Goal: Task Accomplishment & Management: Manage account settings

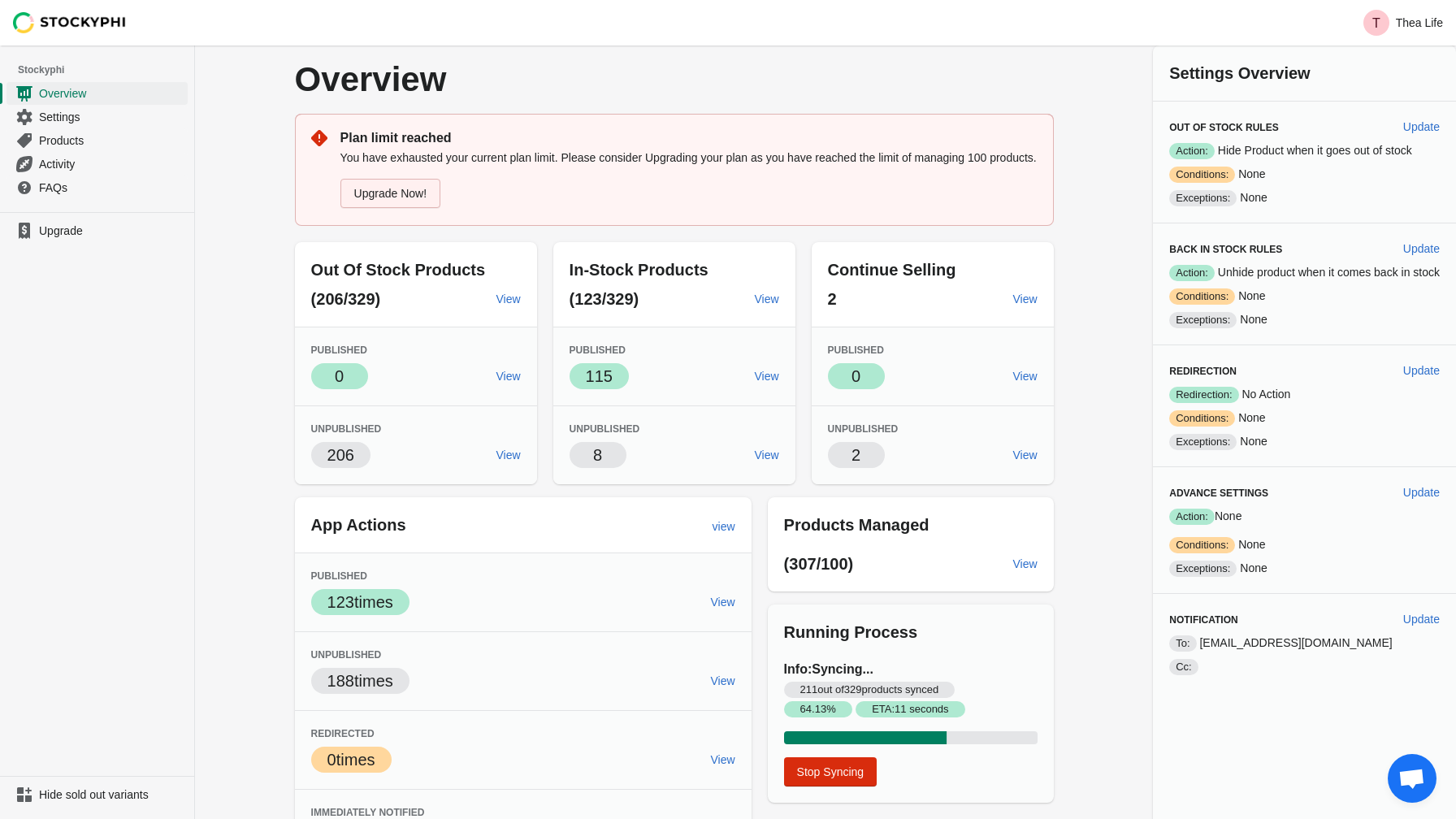
click at [408, 208] on link "Upgrade Now!" at bounding box center [391, 193] width 101 height 29
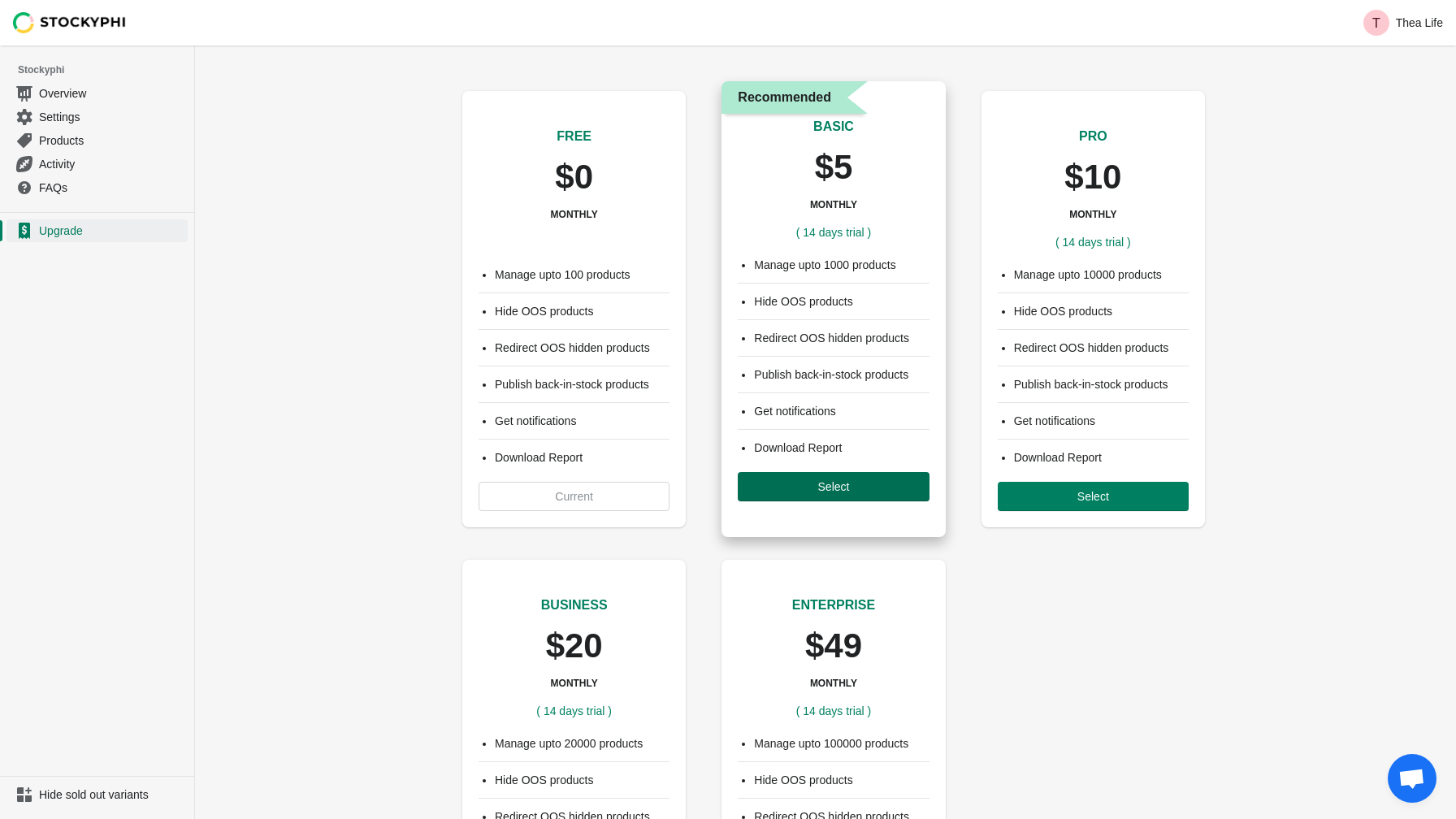
click at [822, 491] on span "Select" at bounding box center [834, 486] width 32 height 13
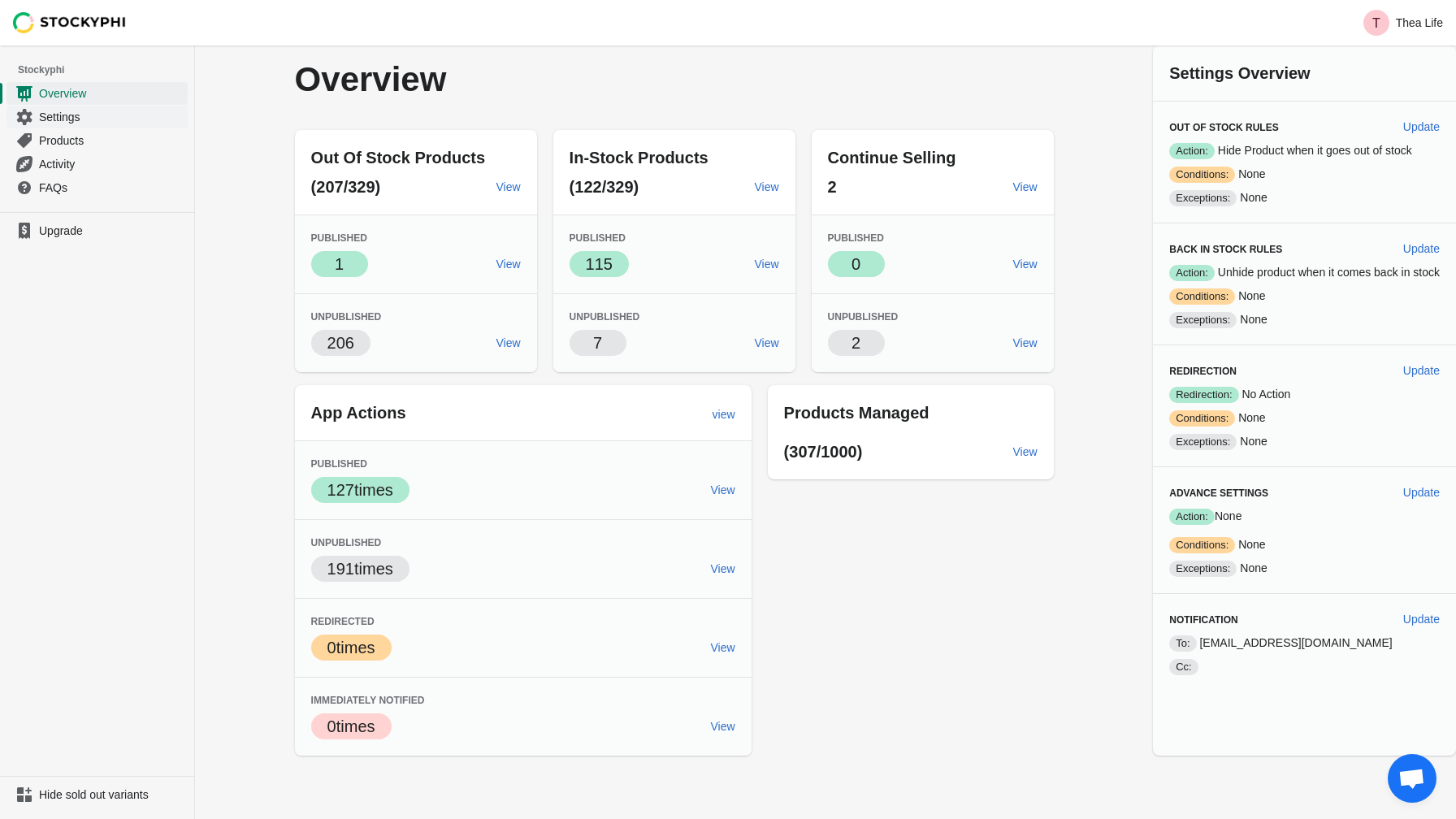
click at [67, 117] on span "Settings" at bounding box center [111, 116] width 146 height 16
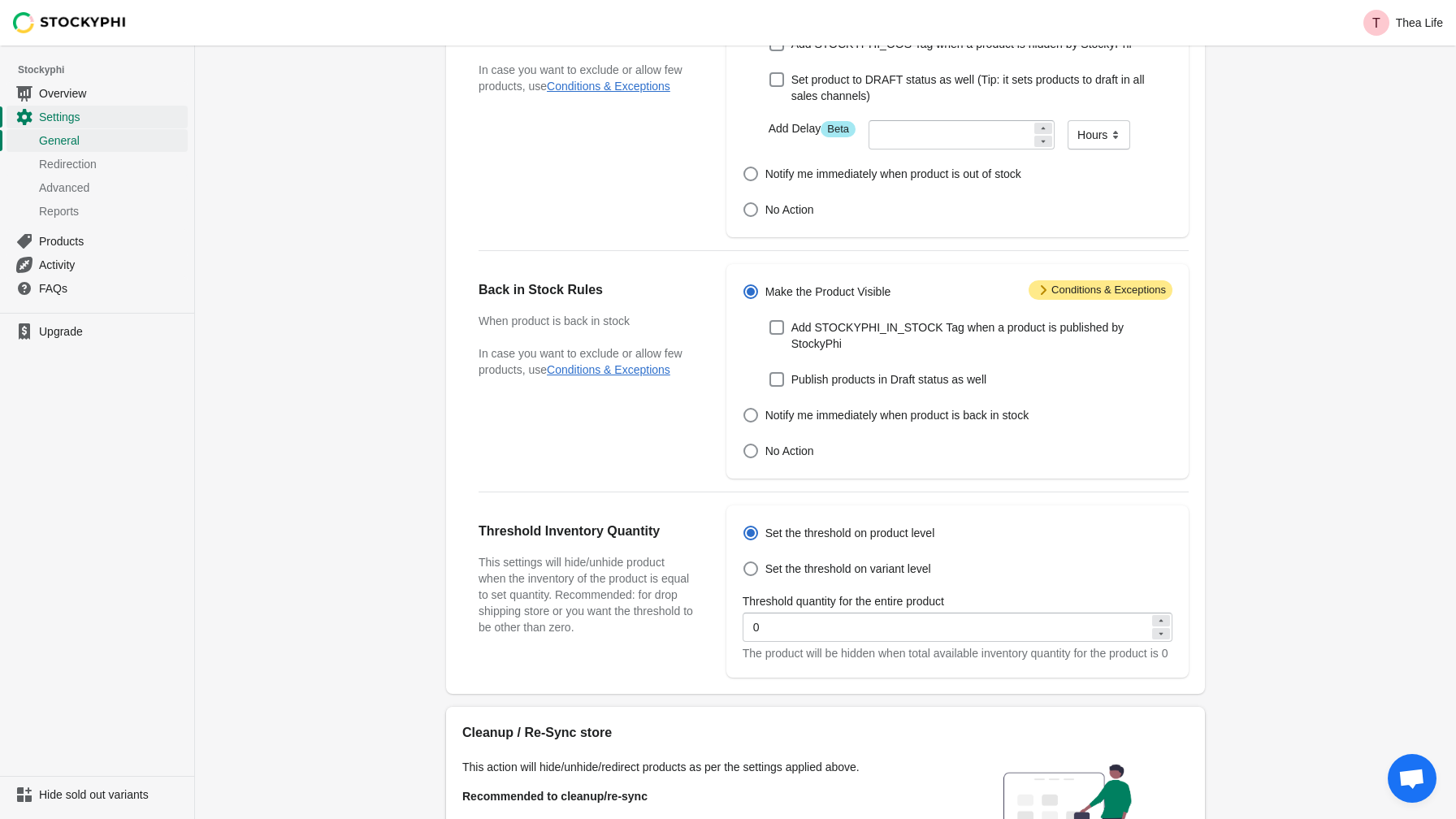
scroll to position [198, 0]
click at [859, 565] on span "Set the threshold on variant level" at bounding box center [848, 566] width 166 height 16
click at [744, 560] on input "Set the threshold on variant level" at bounding box center [743, 559] width 1 height 1
radio input "true"
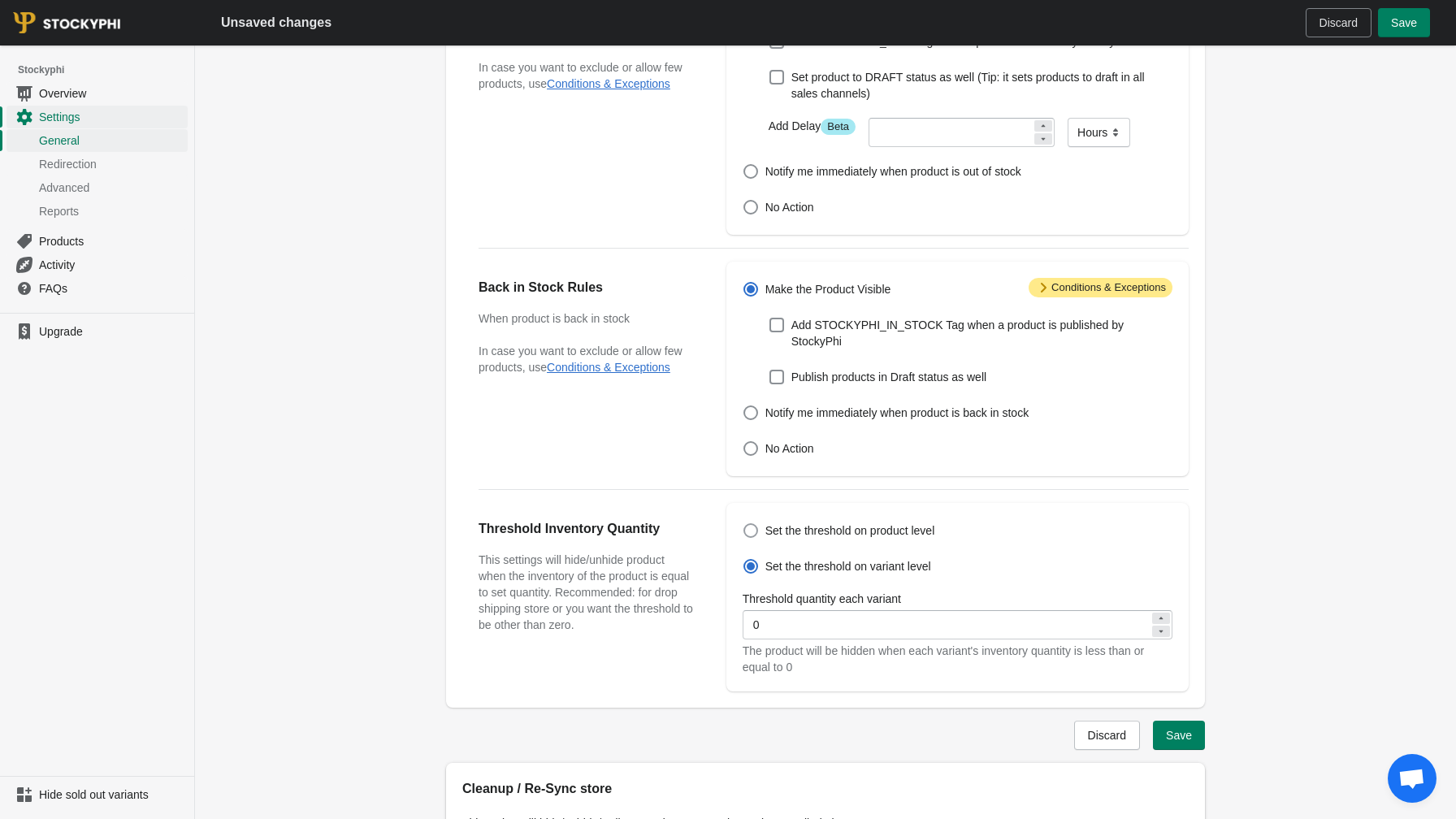
click at [786, 529] on span "Set the threshold on product level" at bounding box center [850, 530] width 170 height 16
click at [744, 524] on input "Set the threshold on product level" at bounding box center [743, 524] width 1 height 1
radio input "true"
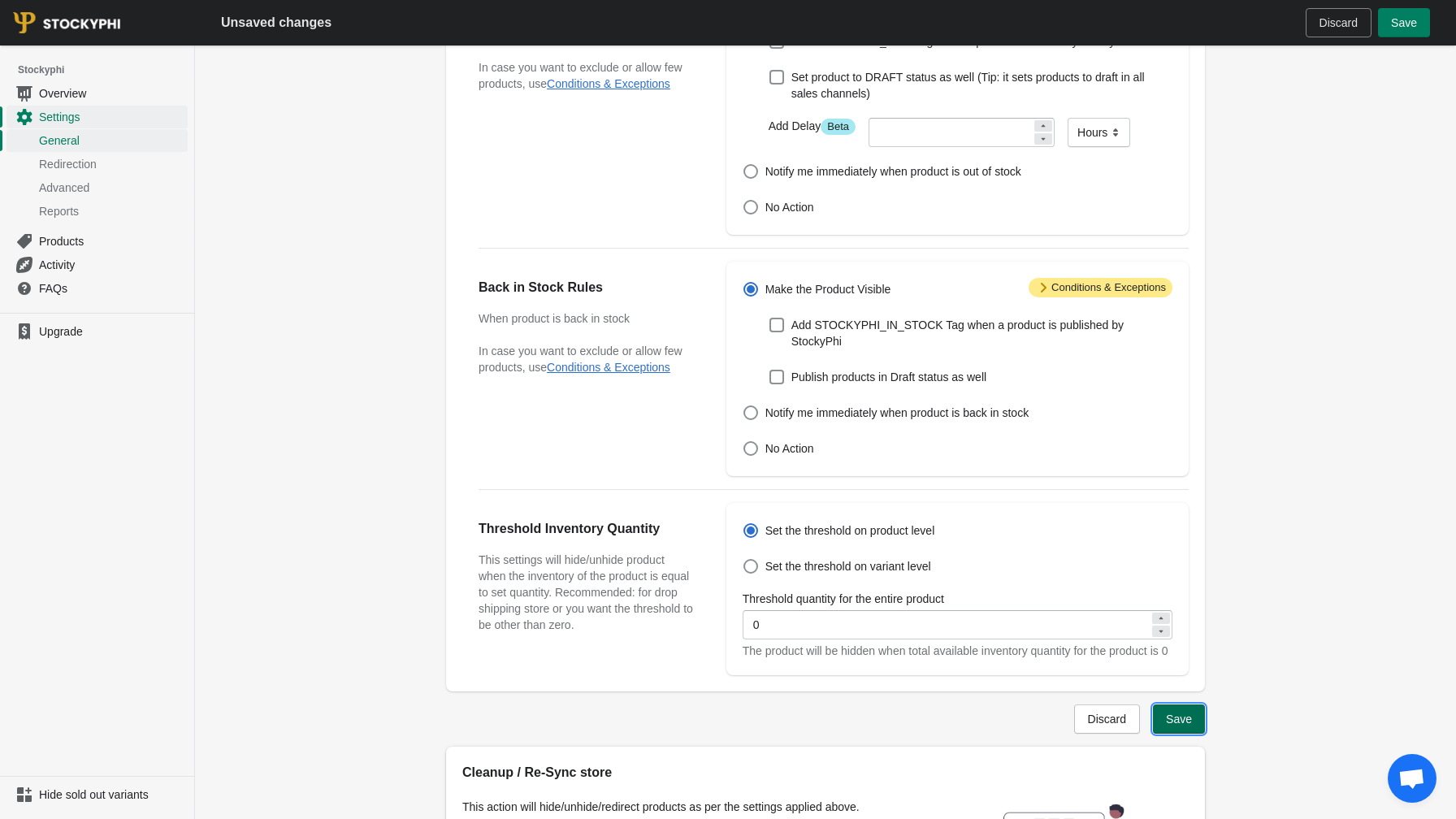
click at [1177, 726] on span "Save" at bounding box center [1178, 718] width 26 height 13
